Goal: Task Accomplishment & Management: Use online tool/utility

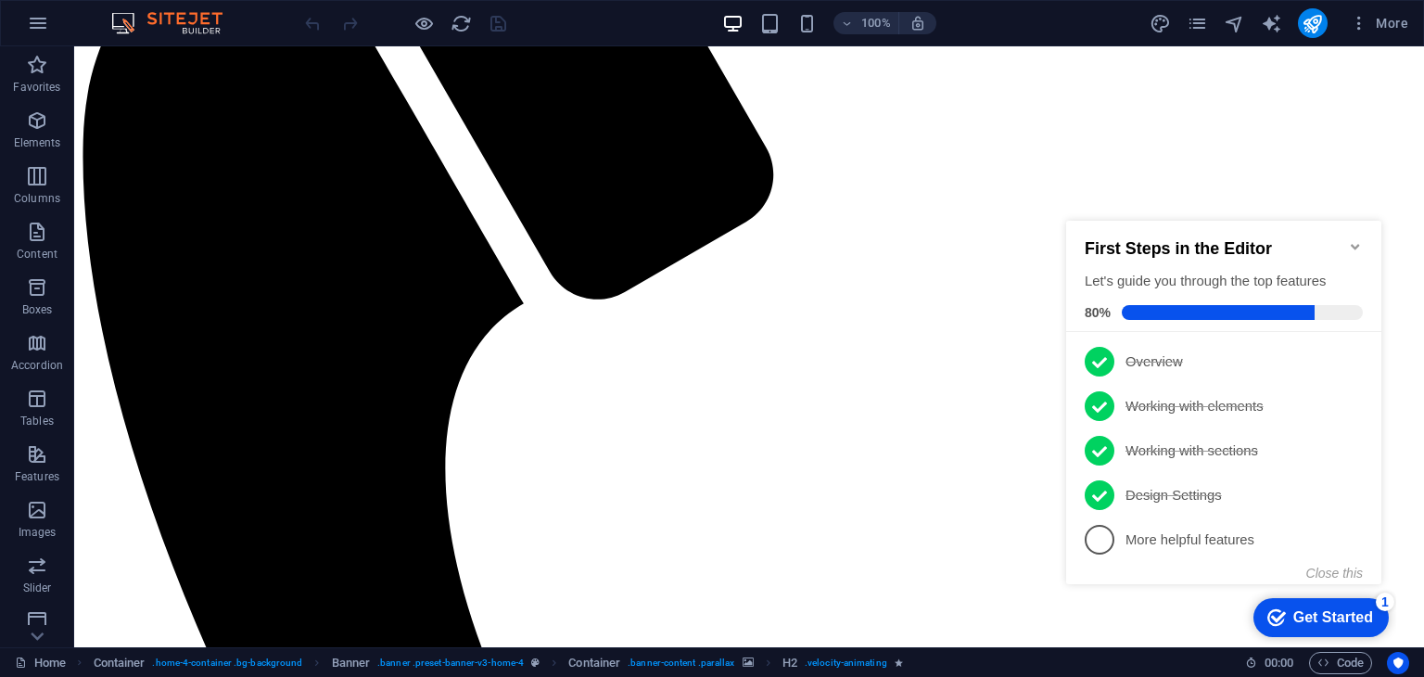
scroll to position [457, 0]
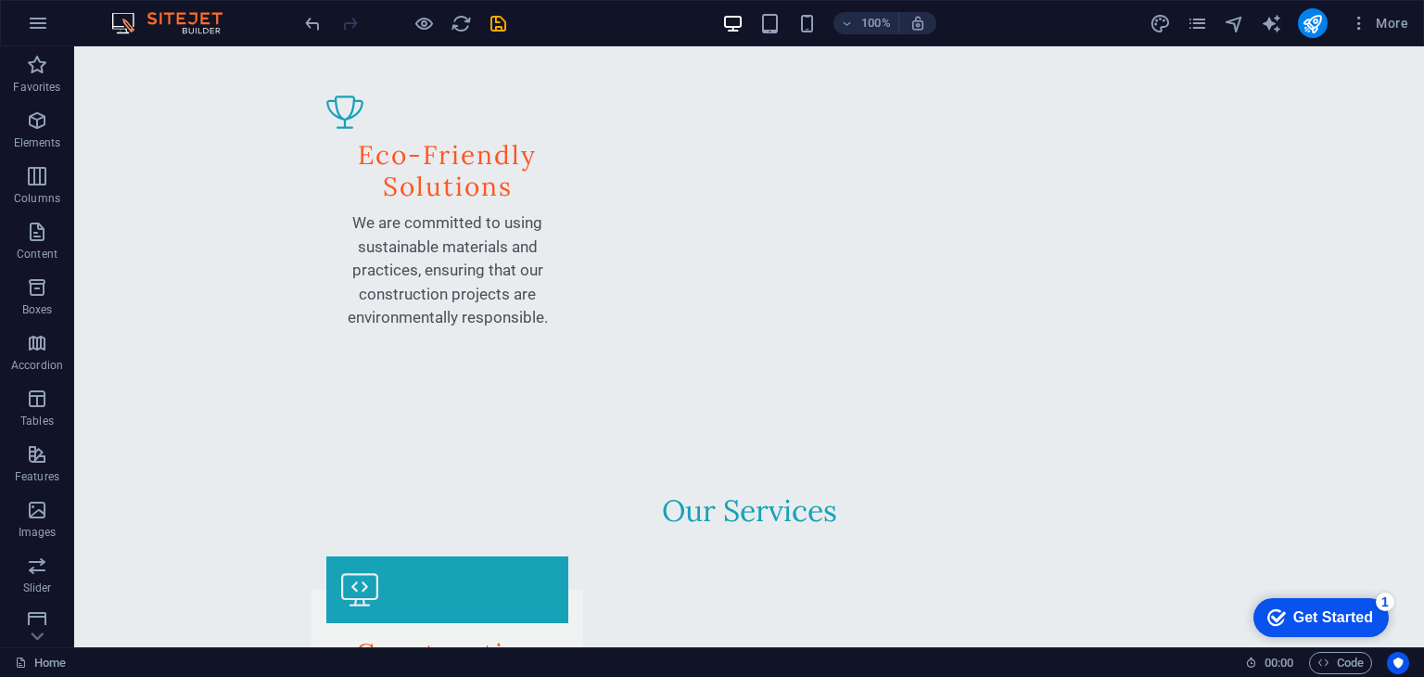
scroll to position [2700, 0]
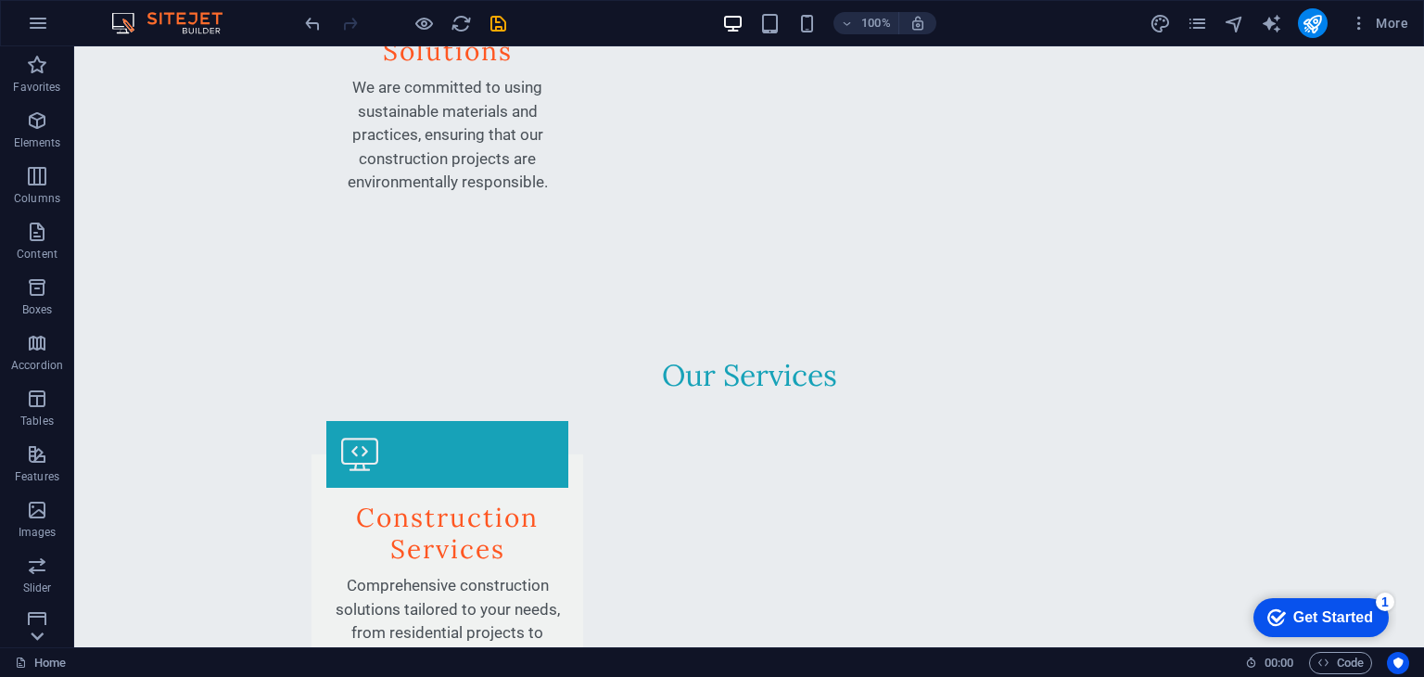
click at [35, 640] on icon at bounding box center [37, 636] width 26 height 26
click at [35, 620] on icon "button" at bounding box center [37, 610] width 22 height 22
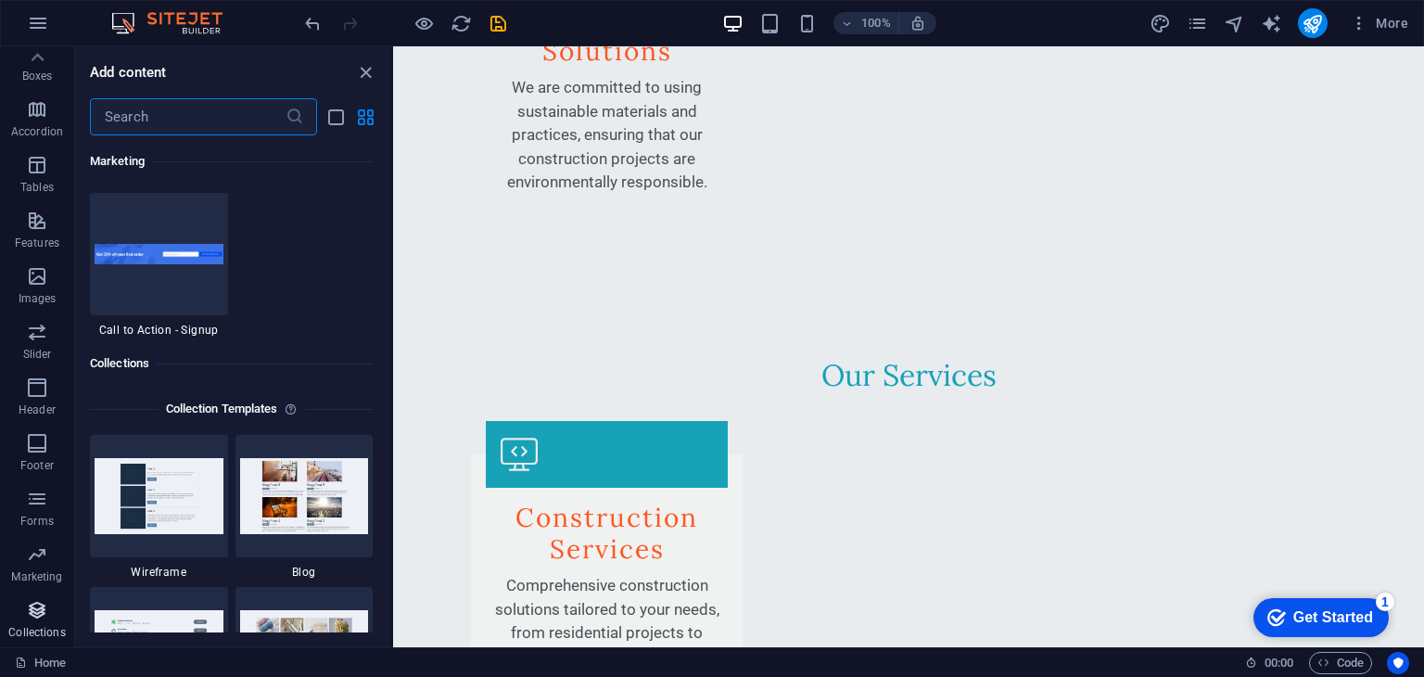
scroll to position [16977, 0]
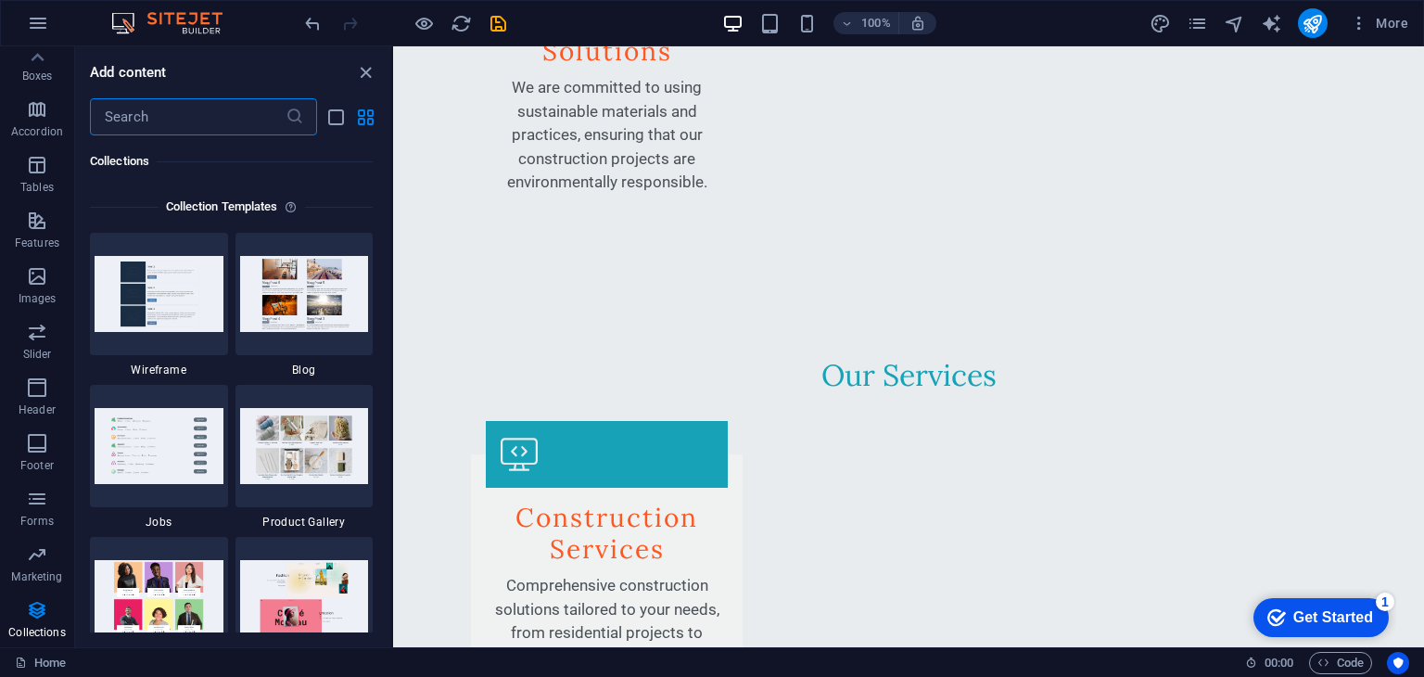
click at [76, 366] on div "Favorites 1 Star Headline 1 Star Container Elements 1 Star Headline 1 Star Text…" at bounding box center [233, 383] width 316 height 497
click at [41, 578] on p "Marketing" at bounding box center [36, 576] width 51 height 15
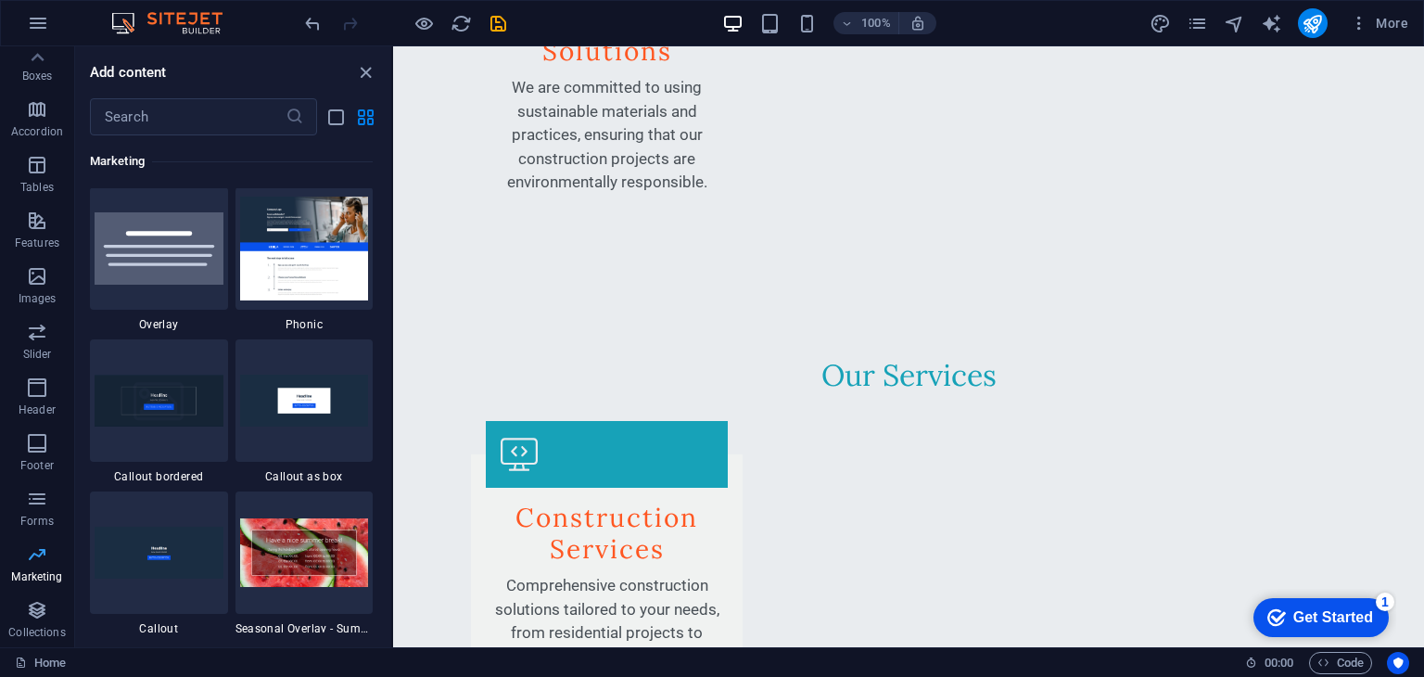
scroll to position [15106, 0]
drag, startPoint x: 386, startPoint y: 548, endPoint x: 389, endPoint y: 567, distance: 18.8
click at [389, 567] on div "Favorites 1 Star Headline 1 Star Container Elements 1 Star Headline 1 Star Text…" at bounding box center [233, 383] width 316 height 497
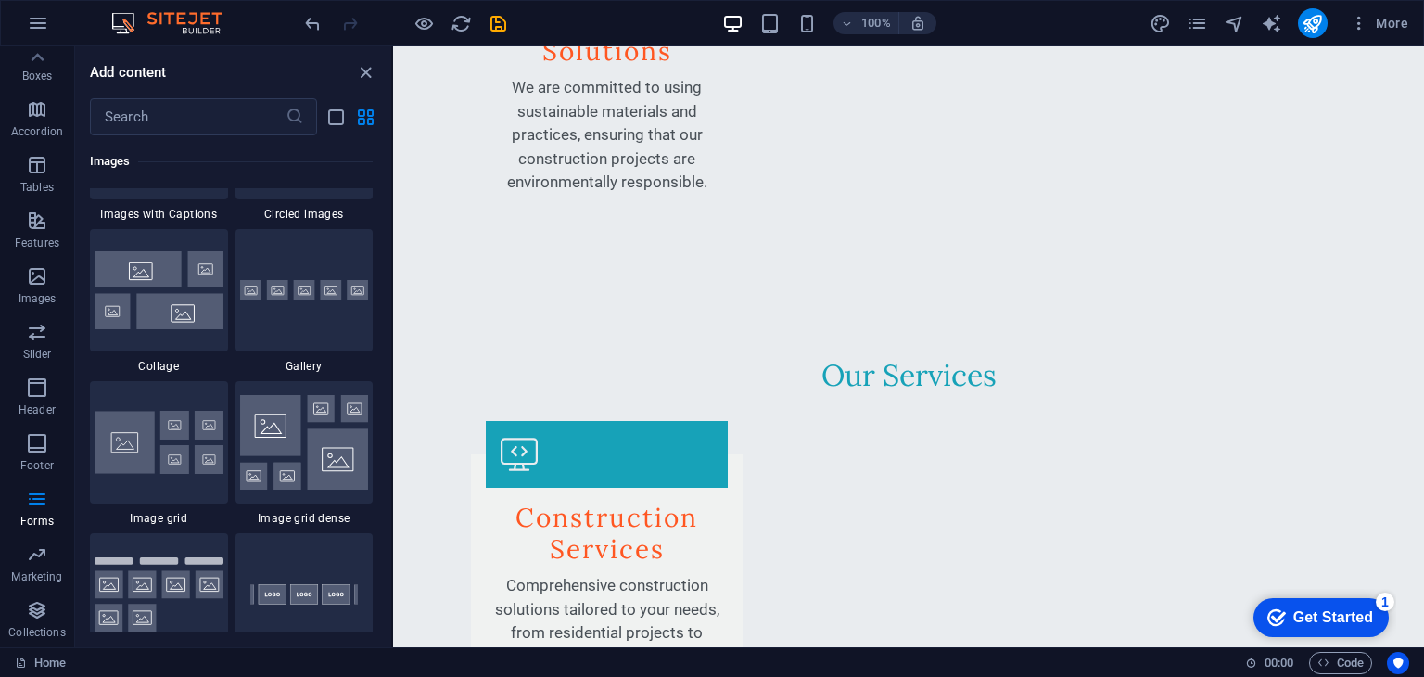
scroll to position [8585, 0]
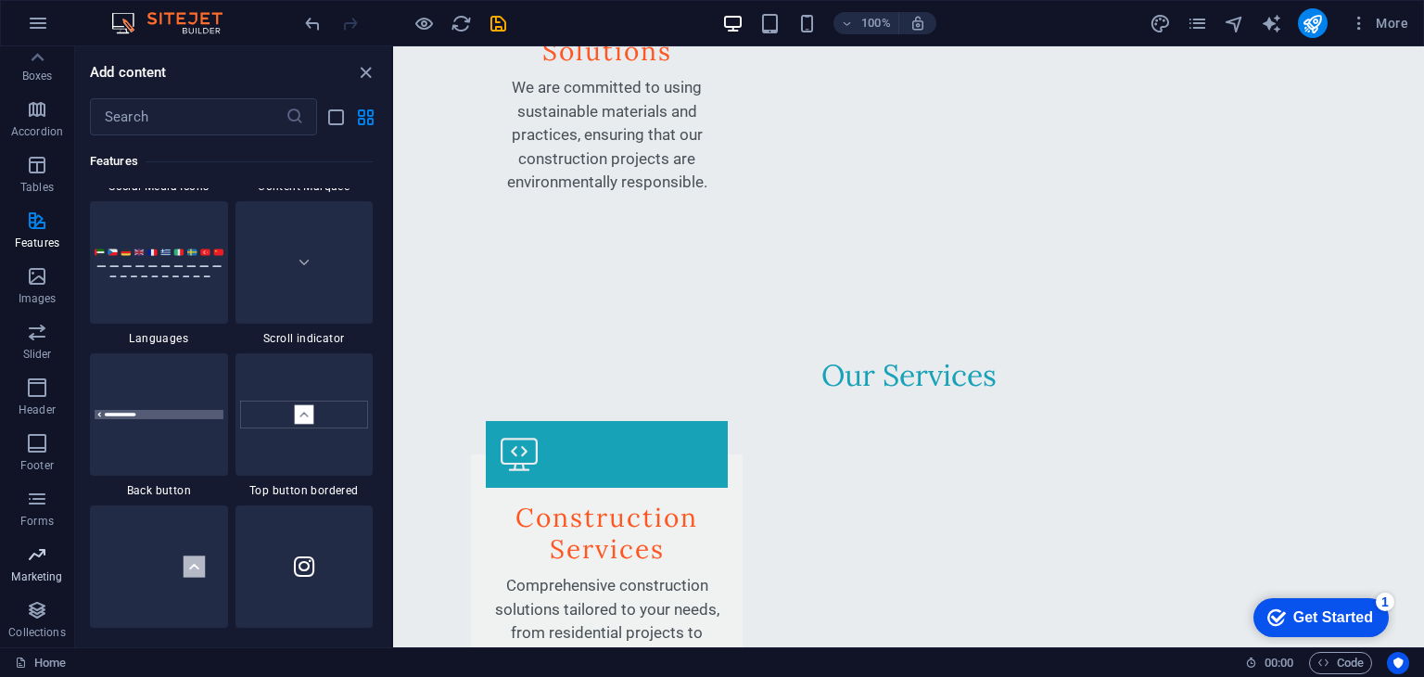
click at [26, 558] on icon "button" at bounding box center [37, 554] width 22 height 22
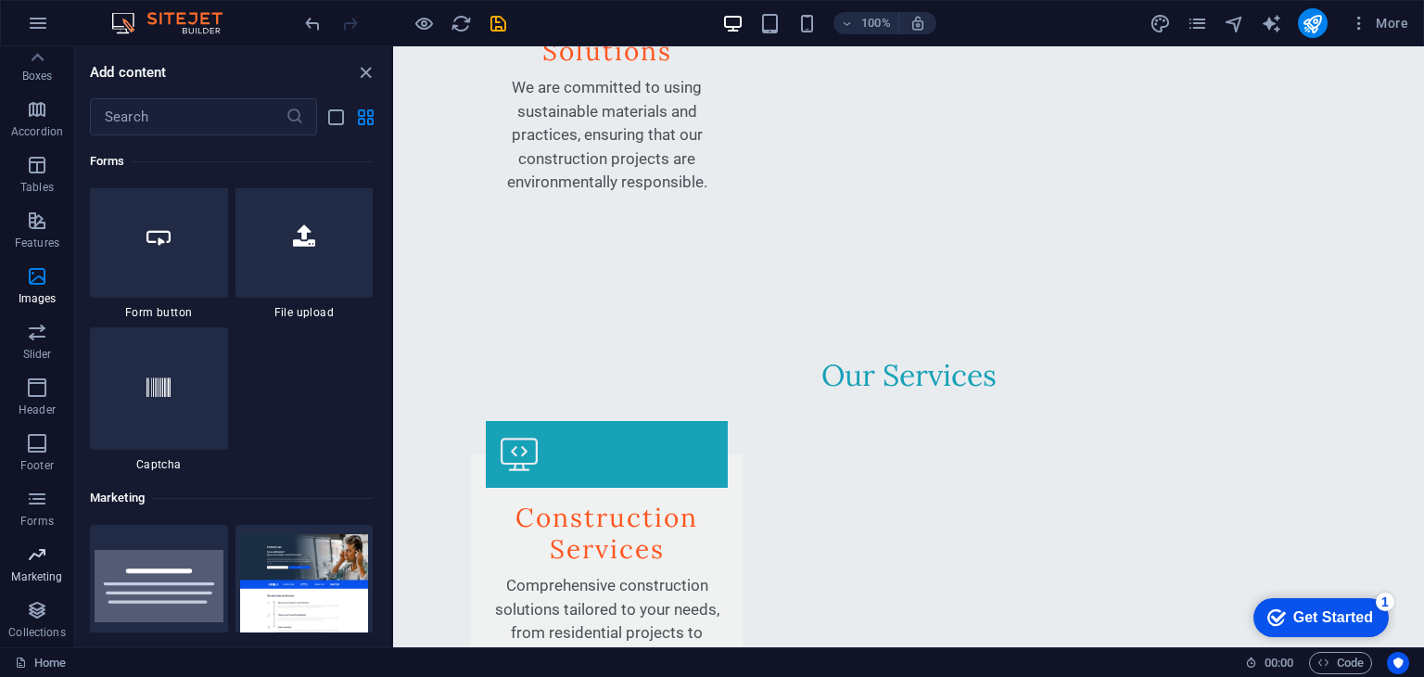
scroll to position [15105, 0]
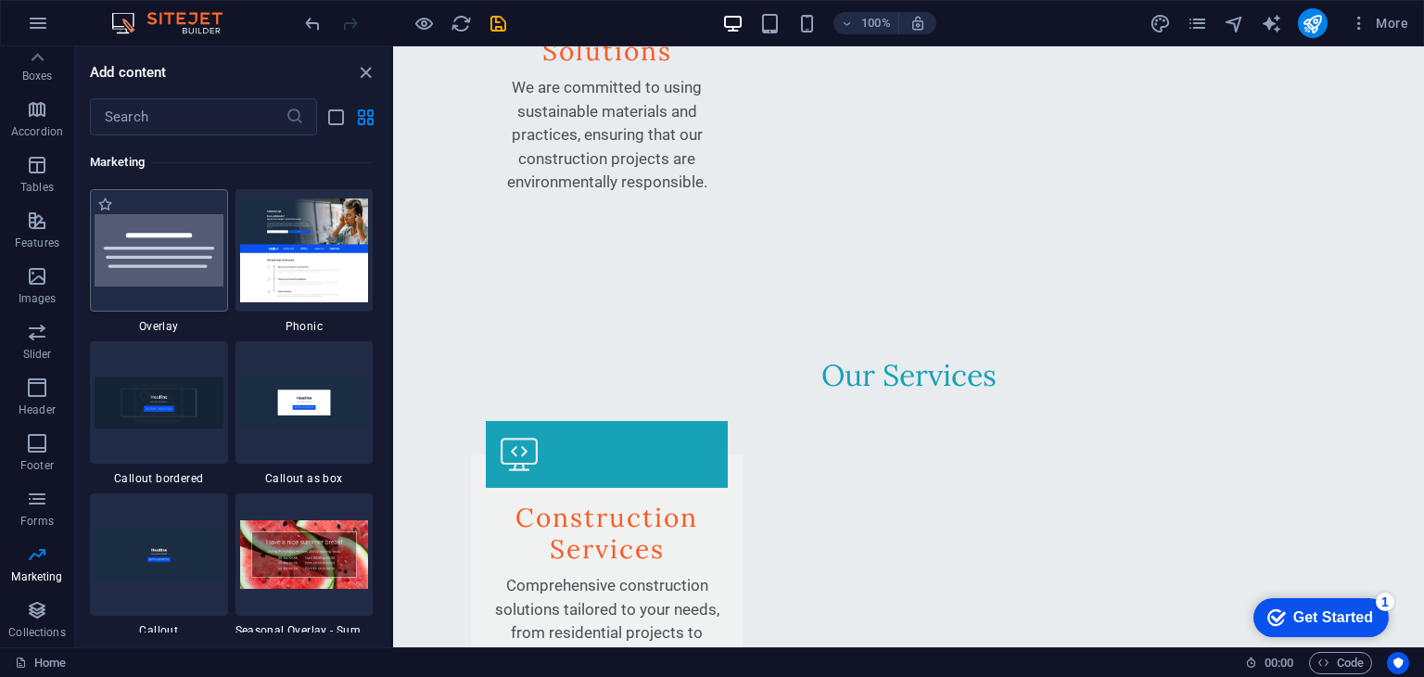
click at [174, 258] on img at bounding box center [159, 250] width 129 height 72
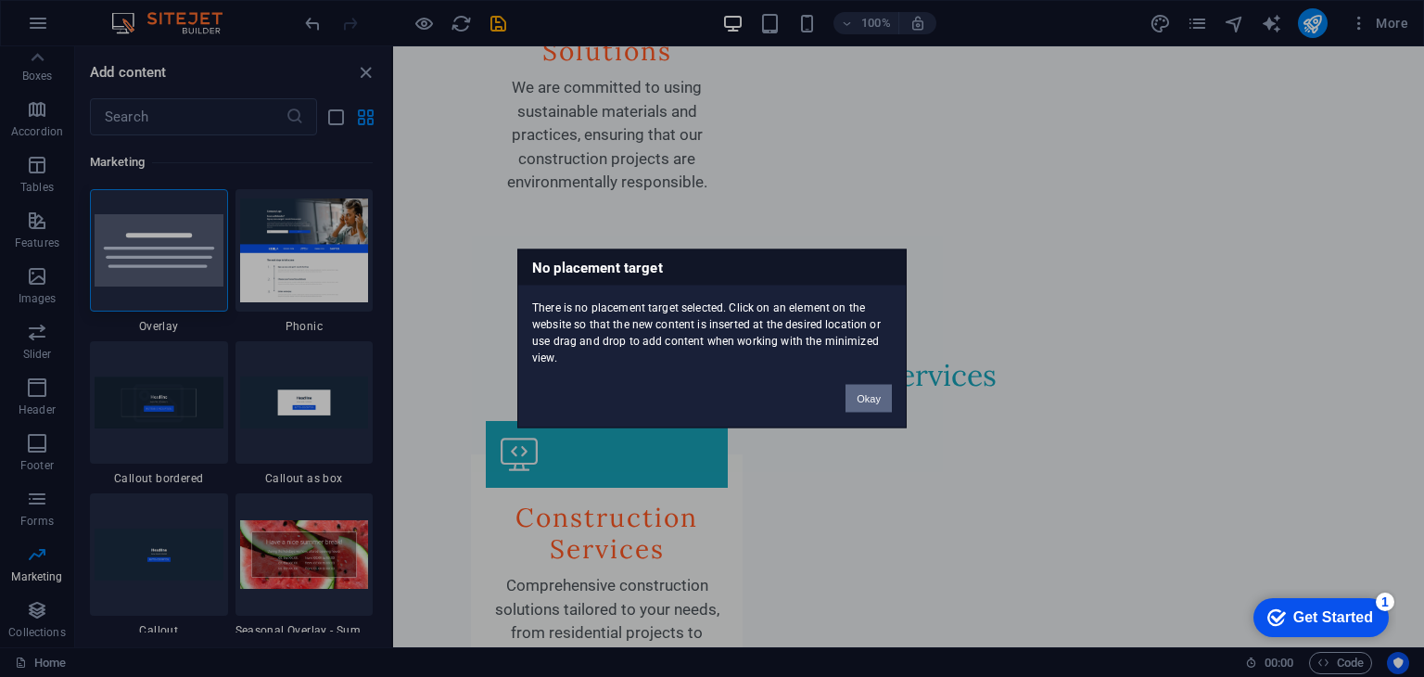
drag, startPoint x: 880, startPoint y: 402, endPoint x: 439, endPoint y: 356, distance: 443.9
click at [880, 402] on button "Okay" at bounding box center [869, 399] width 46 height 28
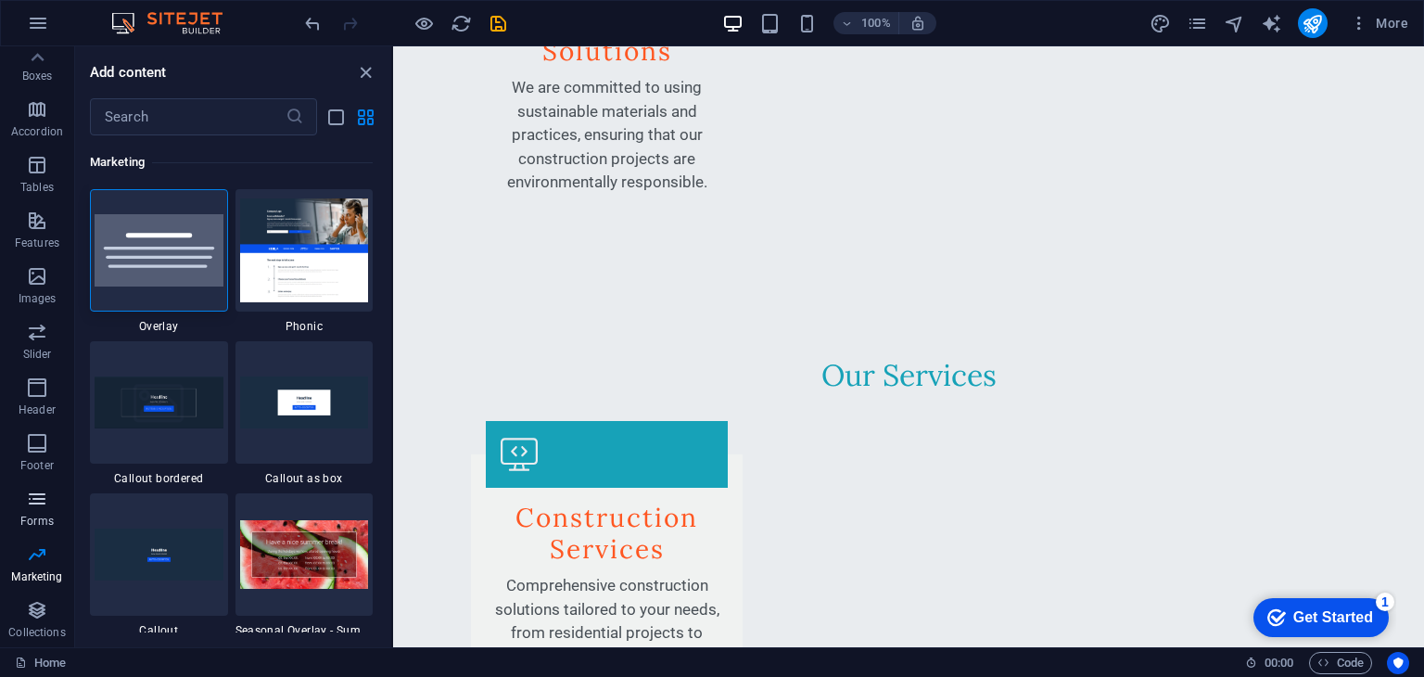
click at [47, 499] on icon "button" at bounding box center [37, 499] width 22 height 22
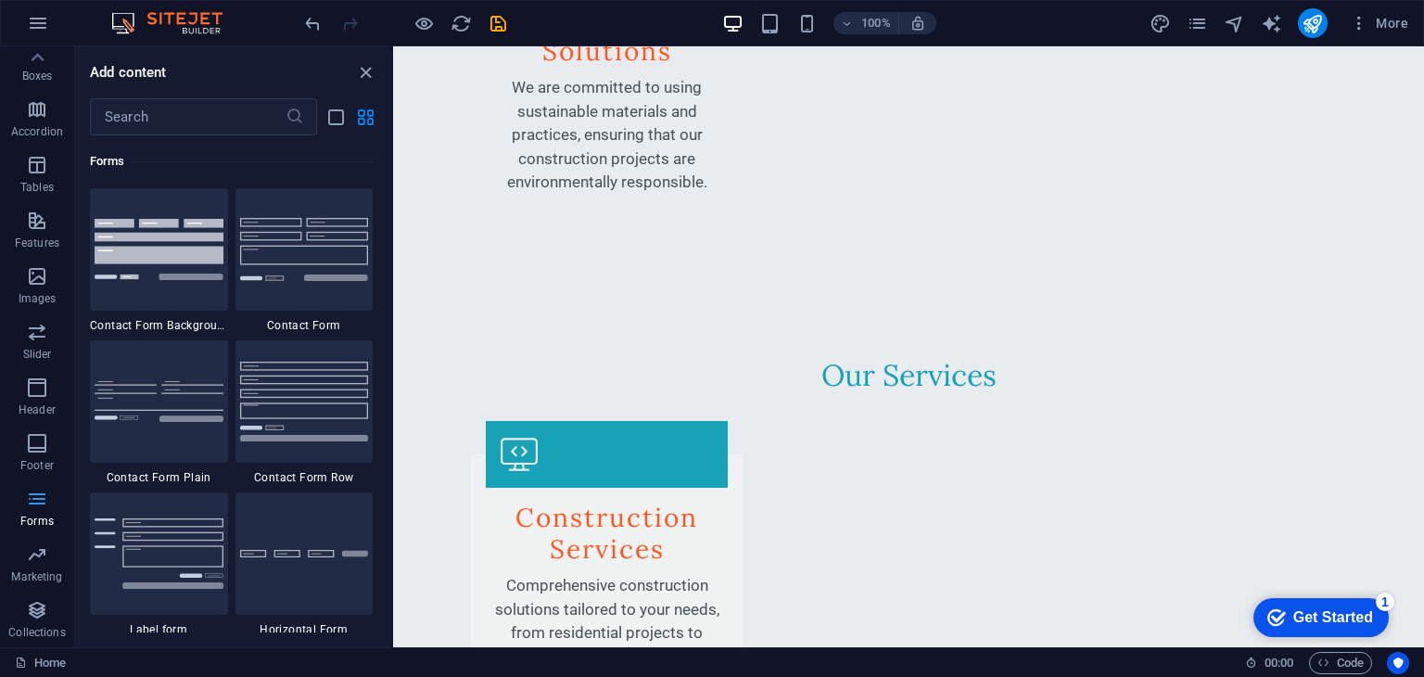
scroll to position [13540, 0]
click at [37, 438] on icon "button" at bounding box center [37, 443] width 22 height 22
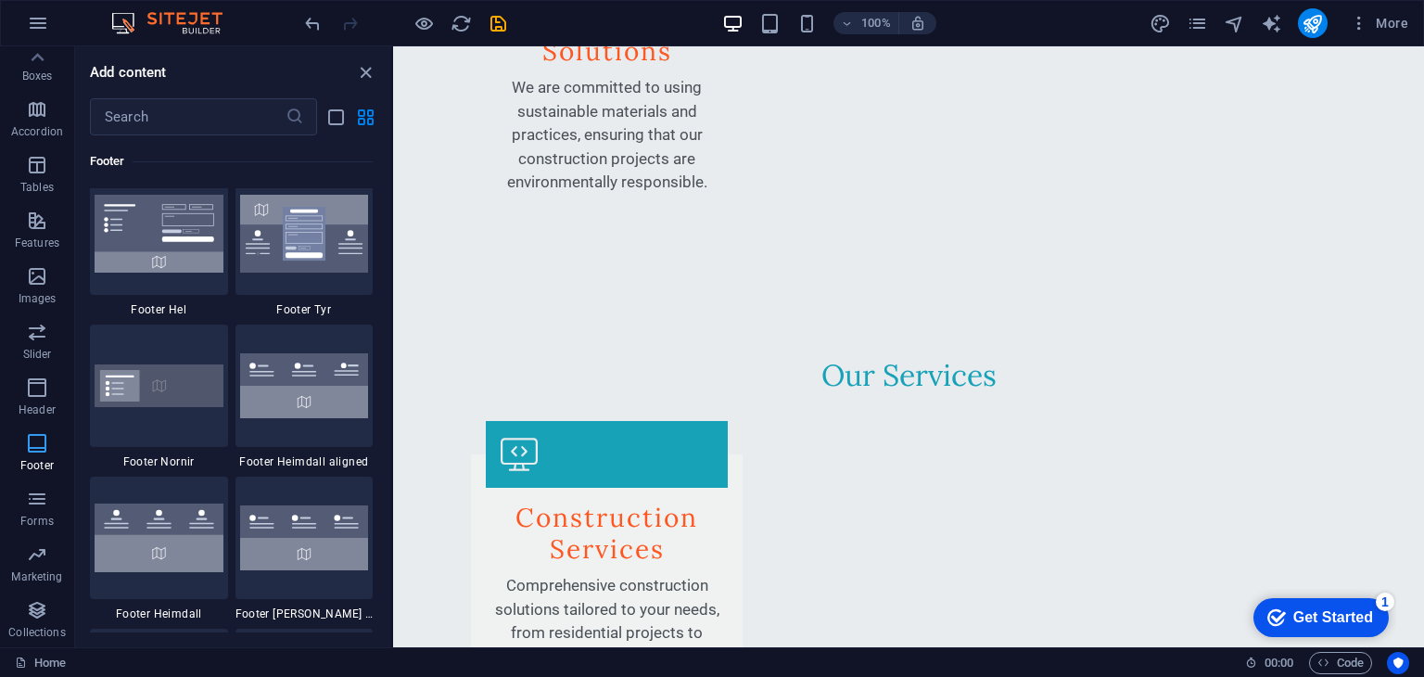
scroll to position [12278, 0]
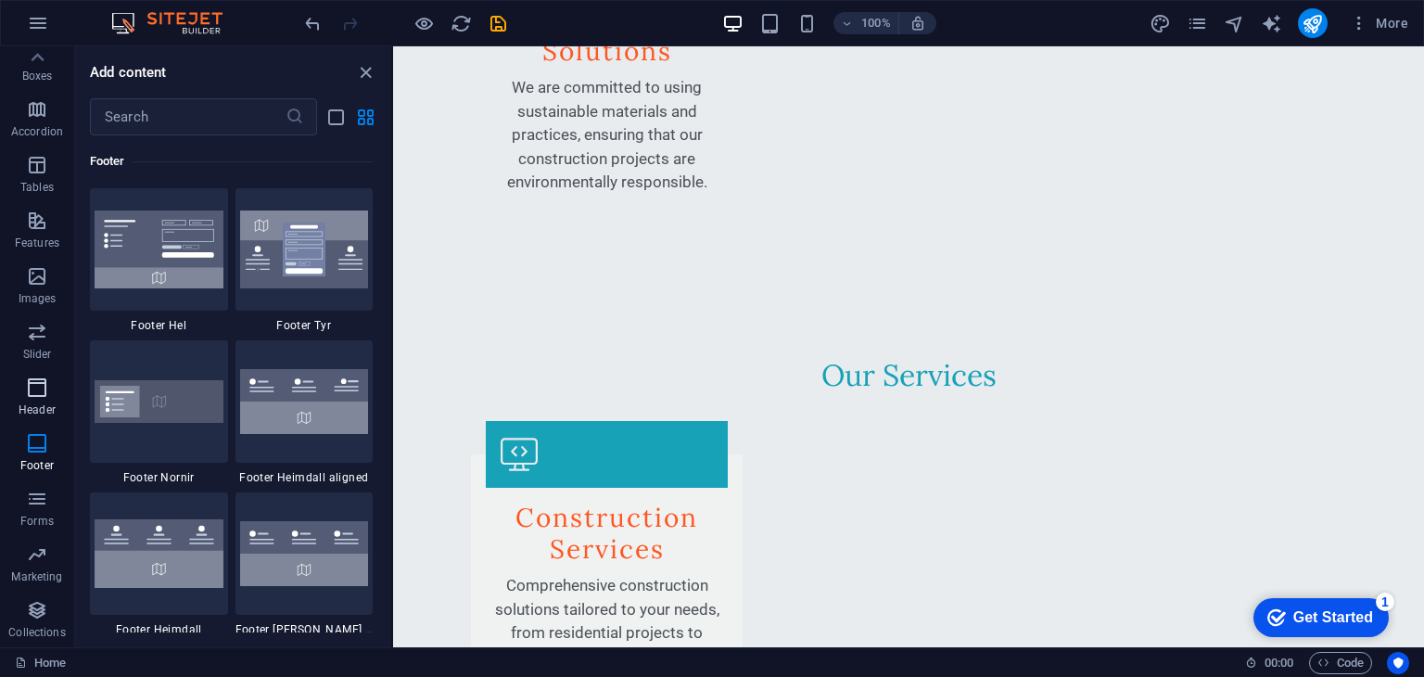
click at [37, 396] on icon "button" at bounding box center [37, 388] width 22 height 22
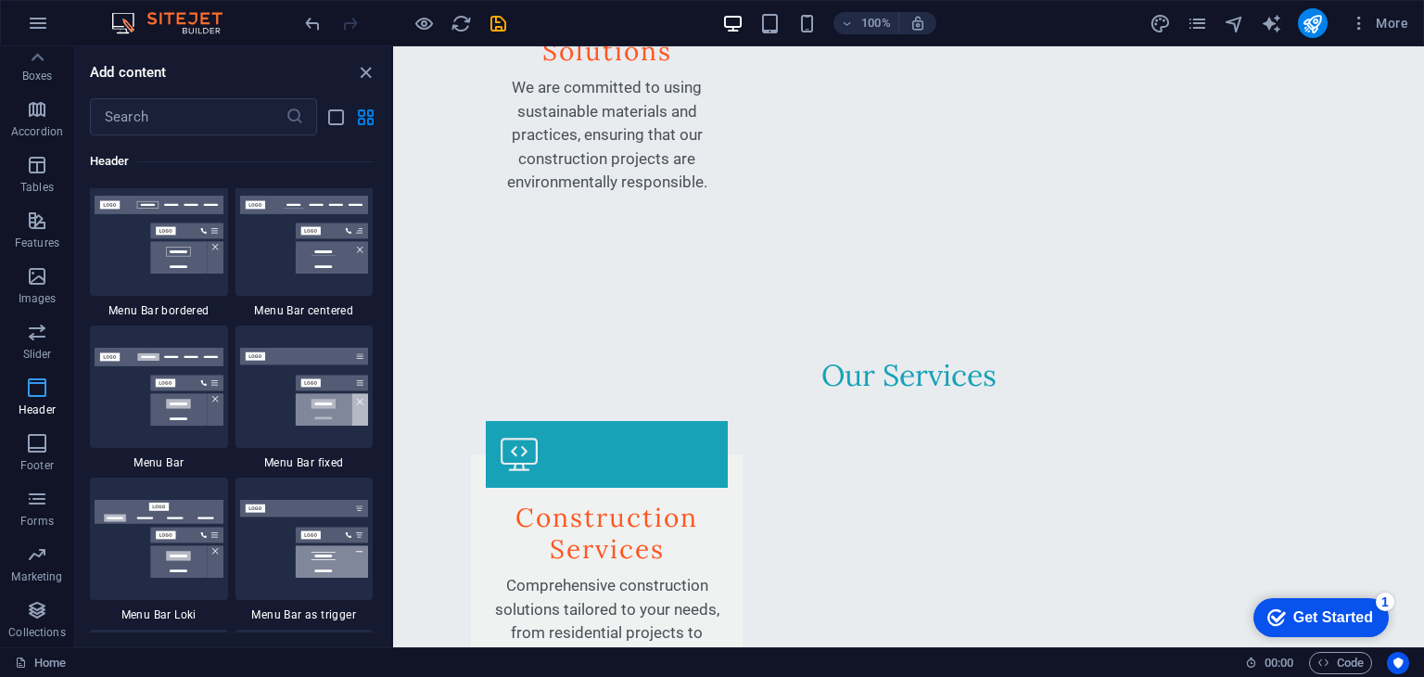
scroll to position [11168, 0]
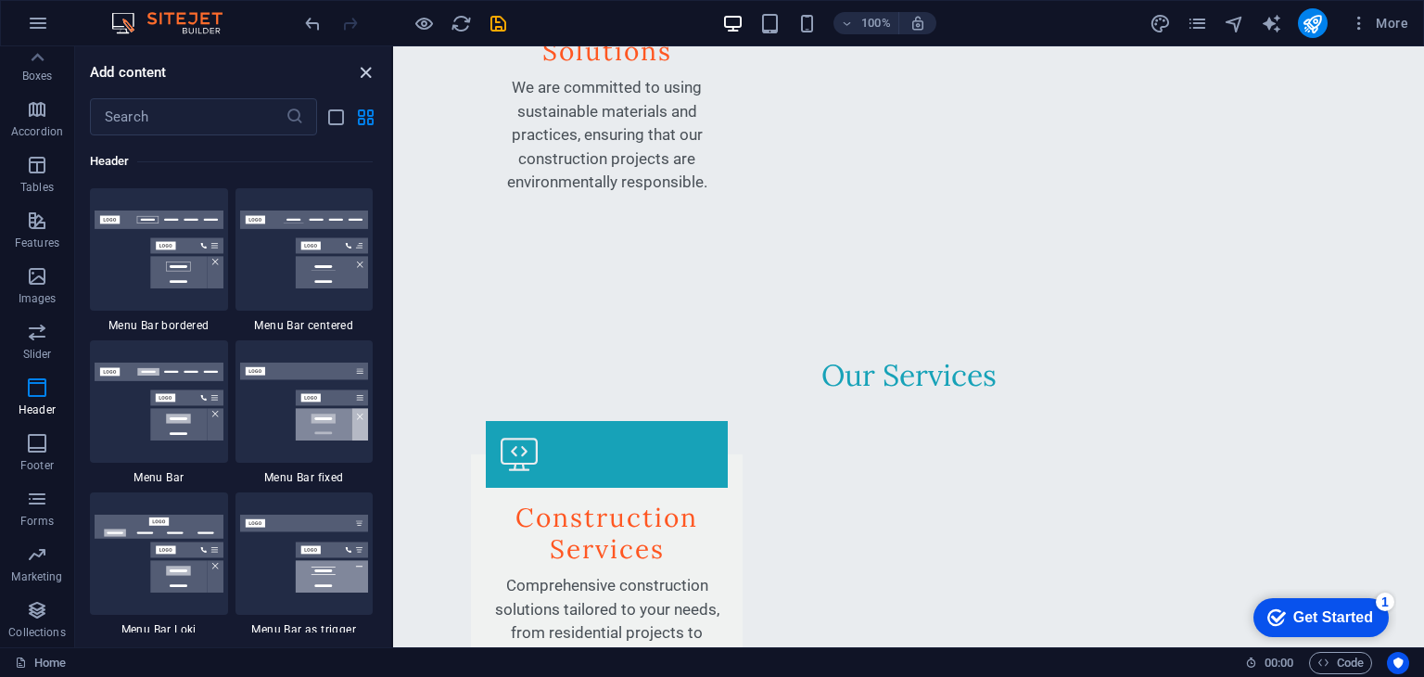
click at [374, 64] on icon "close panel" at bounding box center [365, 72] width 21 height 21
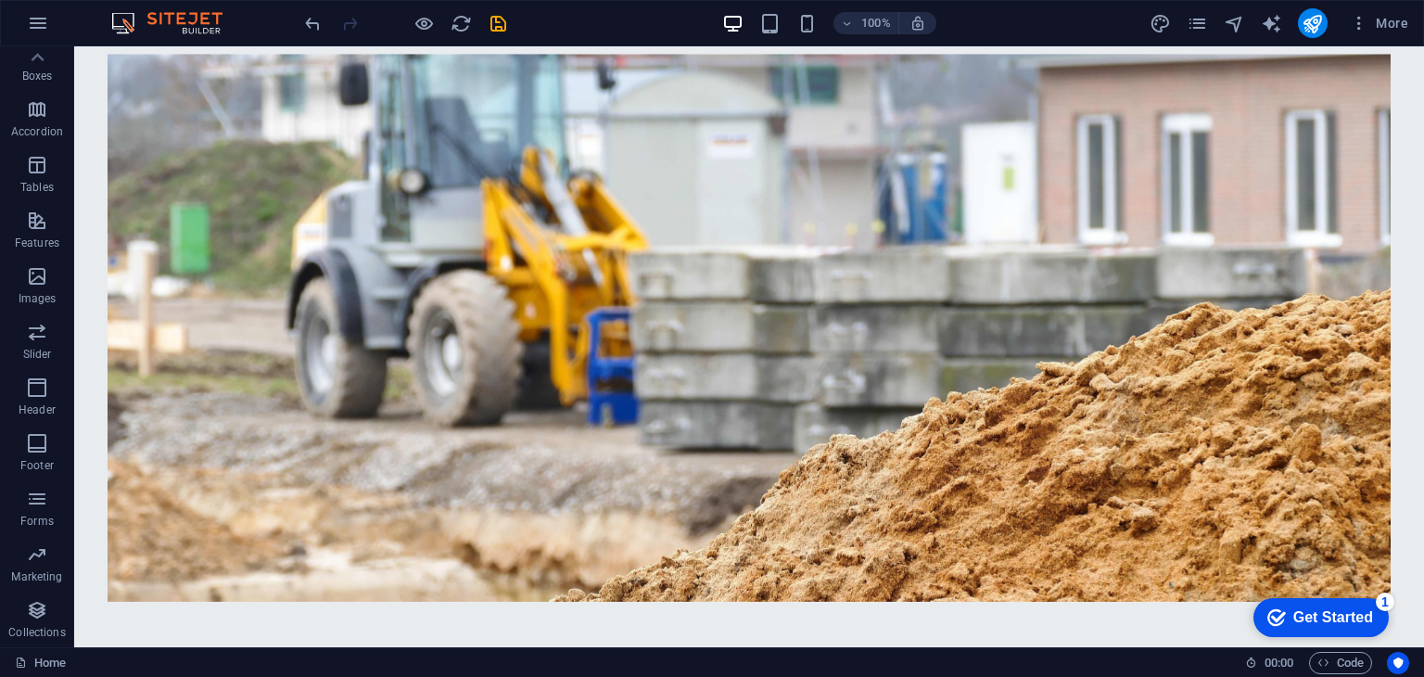
scroll to position [0, 0]
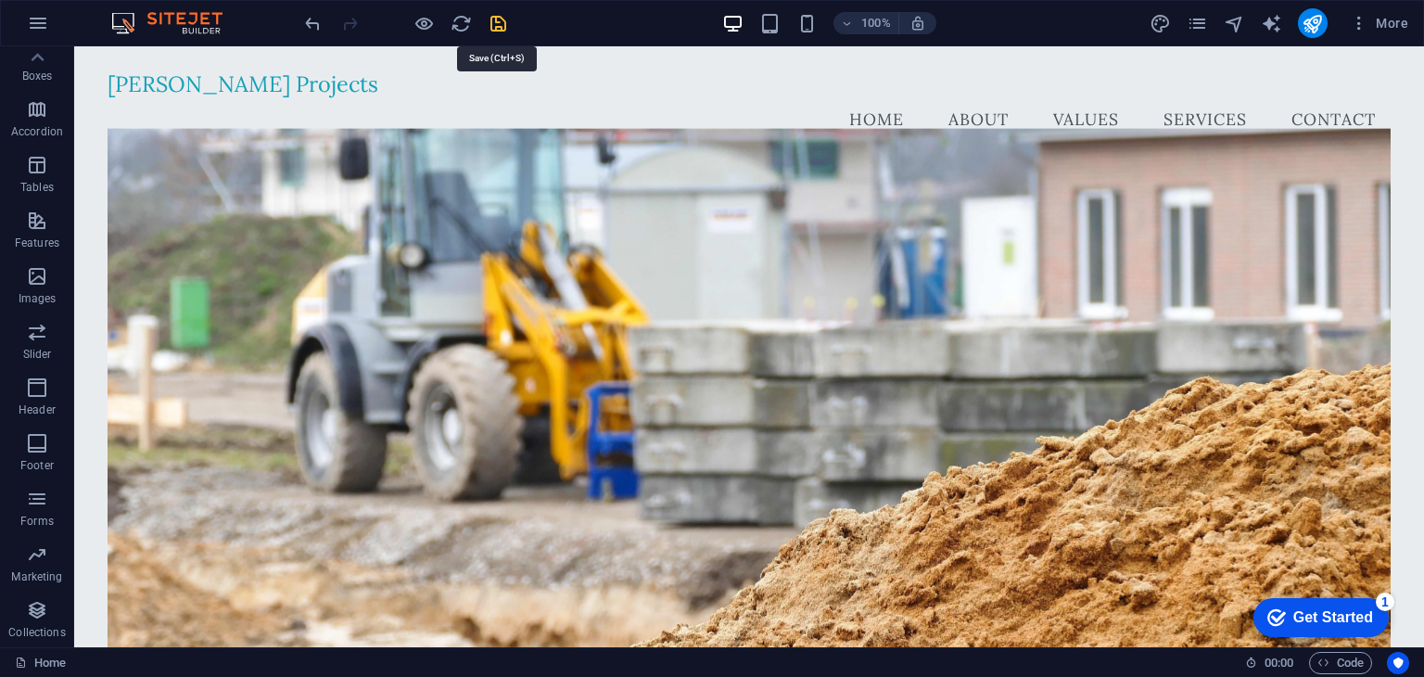
click at [1309, 29] on icon "publish" at bounding box center [1312, 23] width 21 height 21
